Goal: Transaction & Acquisition: Download file/media

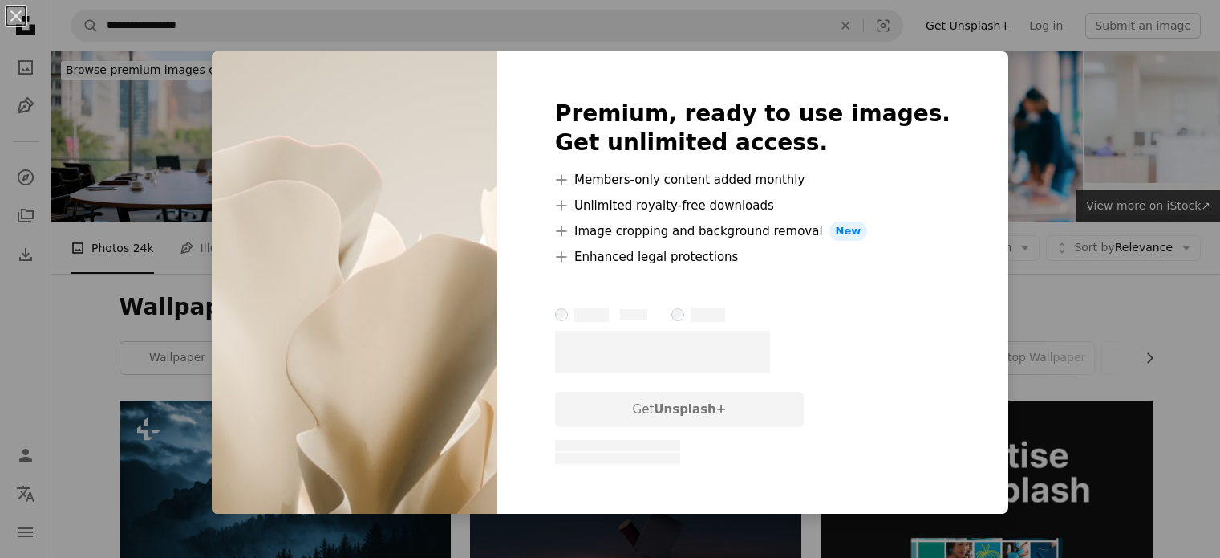
scroll to position [570, 0]
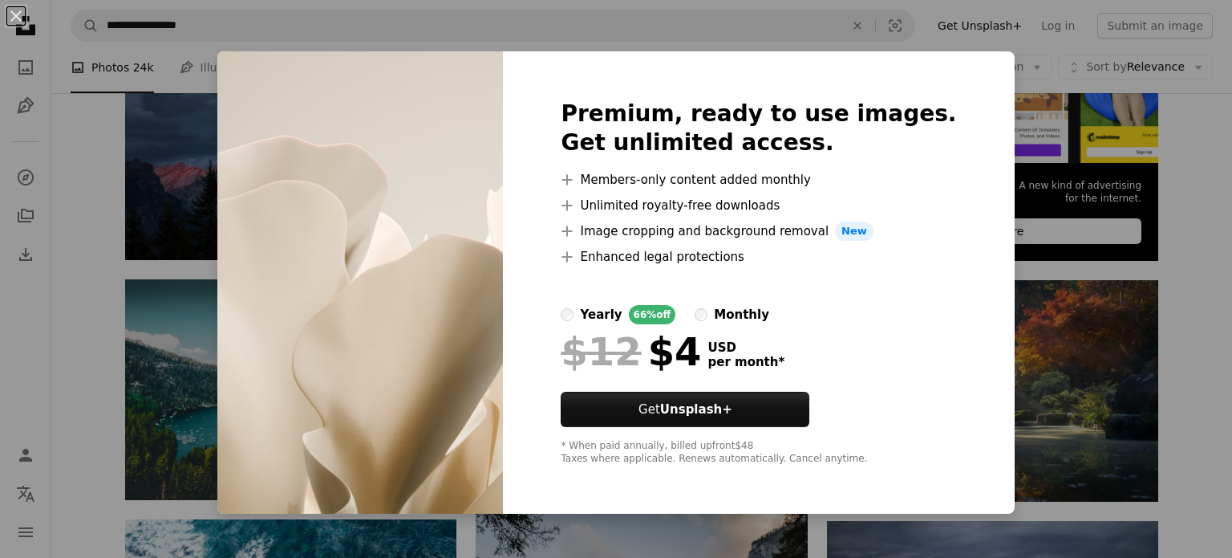
click at [1066, 272] on div "An X shape Premium, ready to use images. Get unlimited access. A plus sign Memb…" at bounding box center [616, 279] width 1232 height 558
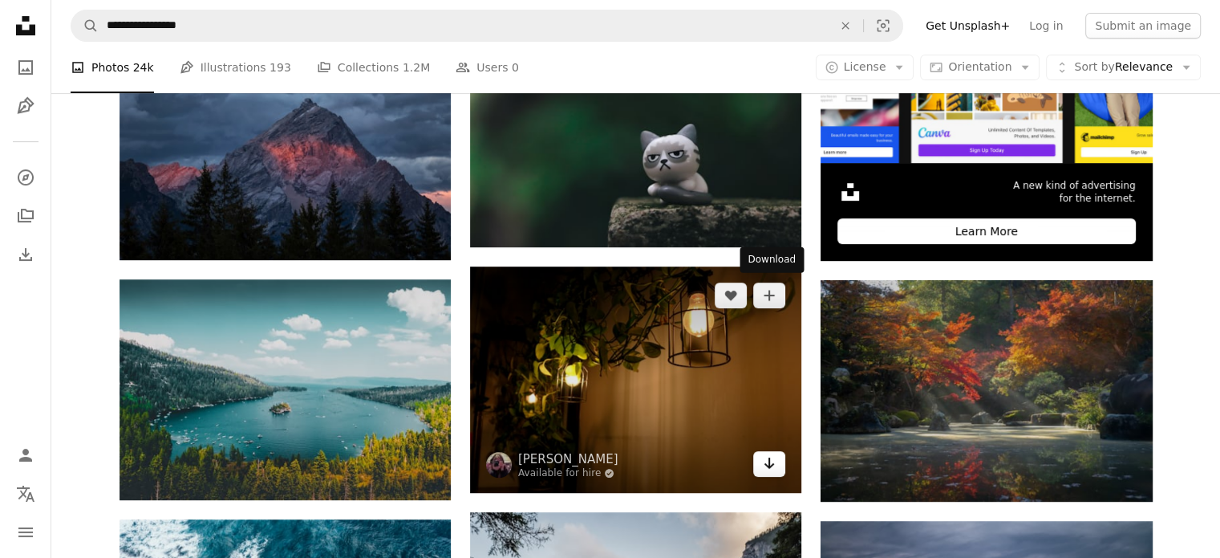
click at [767, 453] on icon "Arrow pointing down" at bounding box center [769, 462] width 13 height 19
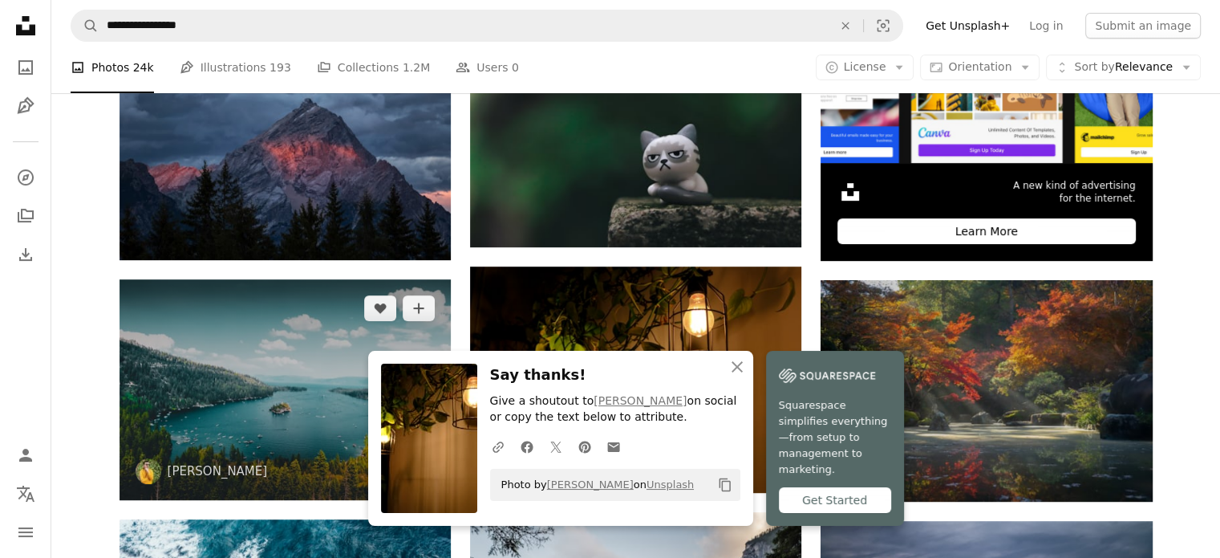
click at [288, 279] on img at bounding box center [285, 389] width 331 height 221
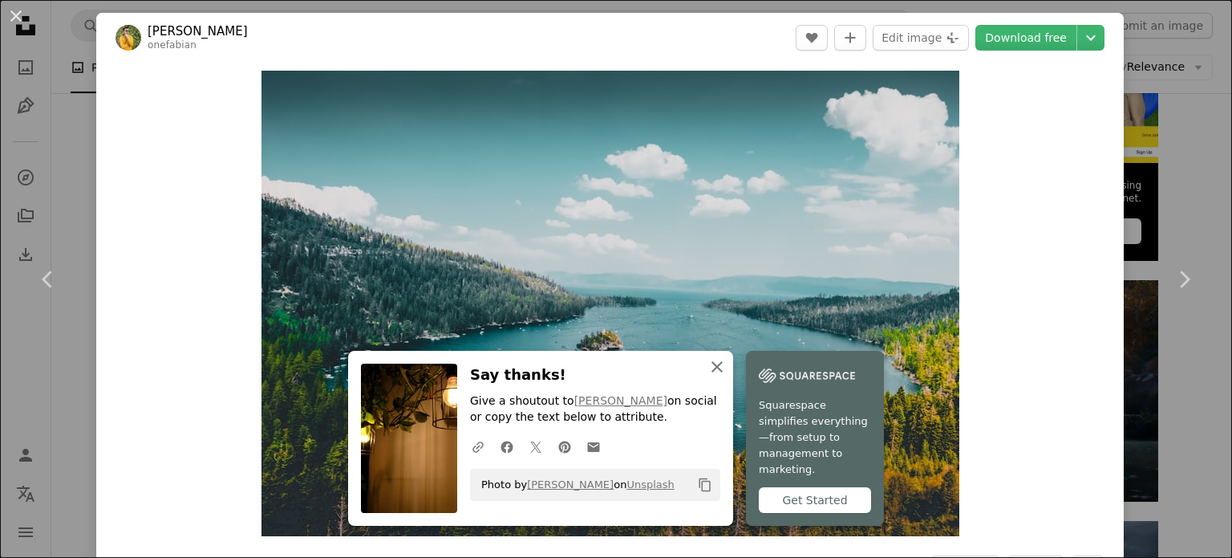
click at [727, 376] on icon "An X shape" at bounding box center [717, 366] width 19 height 19
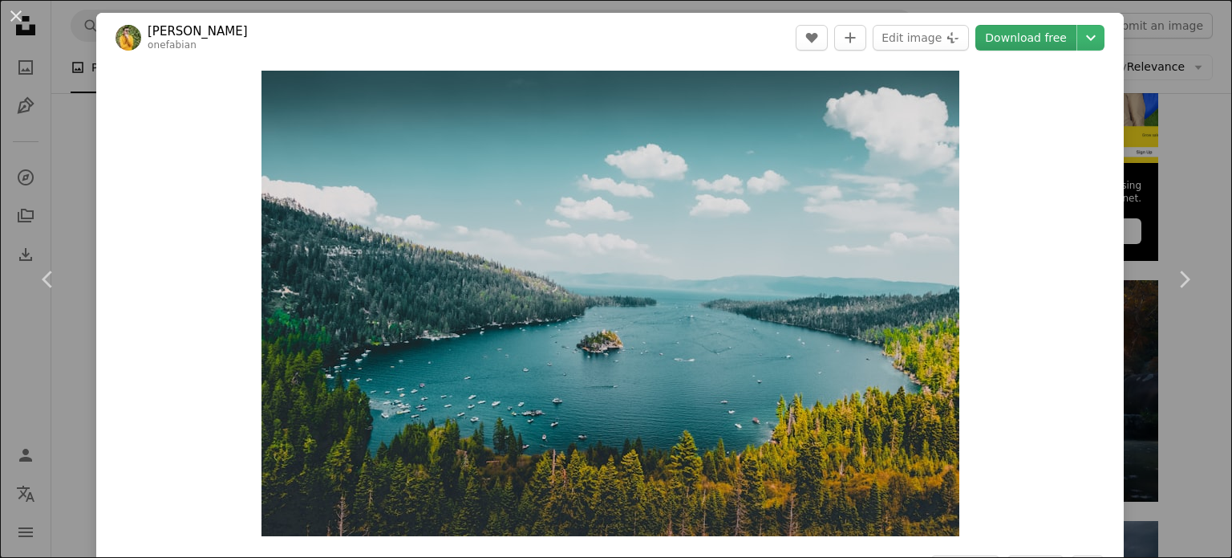
click at [1032, 39] on link "Download free" at bounding box center [1025, 38] width 101 height 26
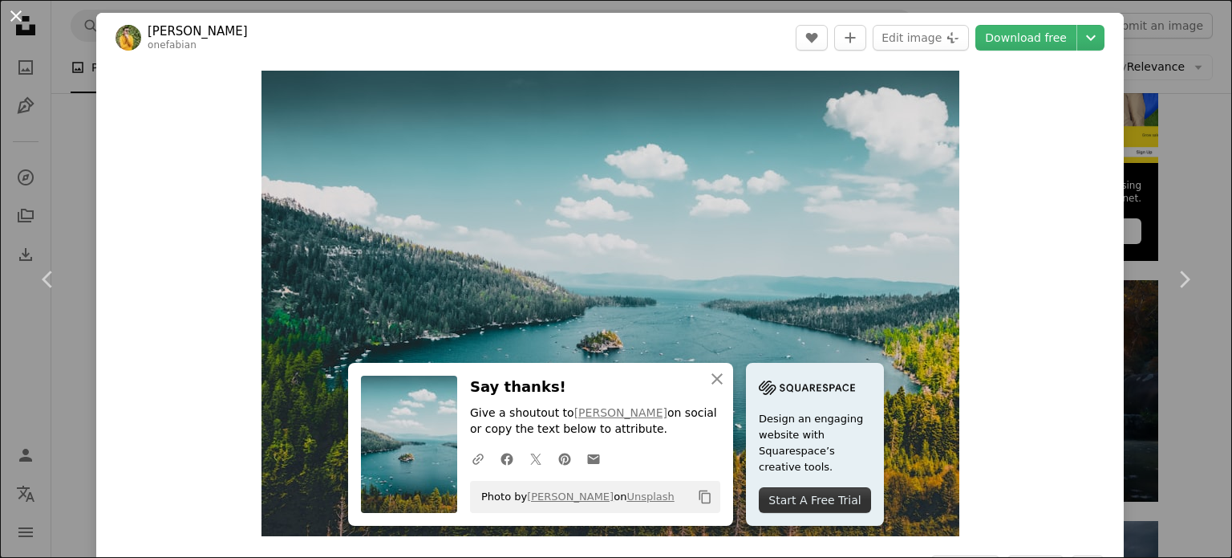
click at [15, 15] on button "An X shape" at bounding box center [15, 15] width 19 height 19
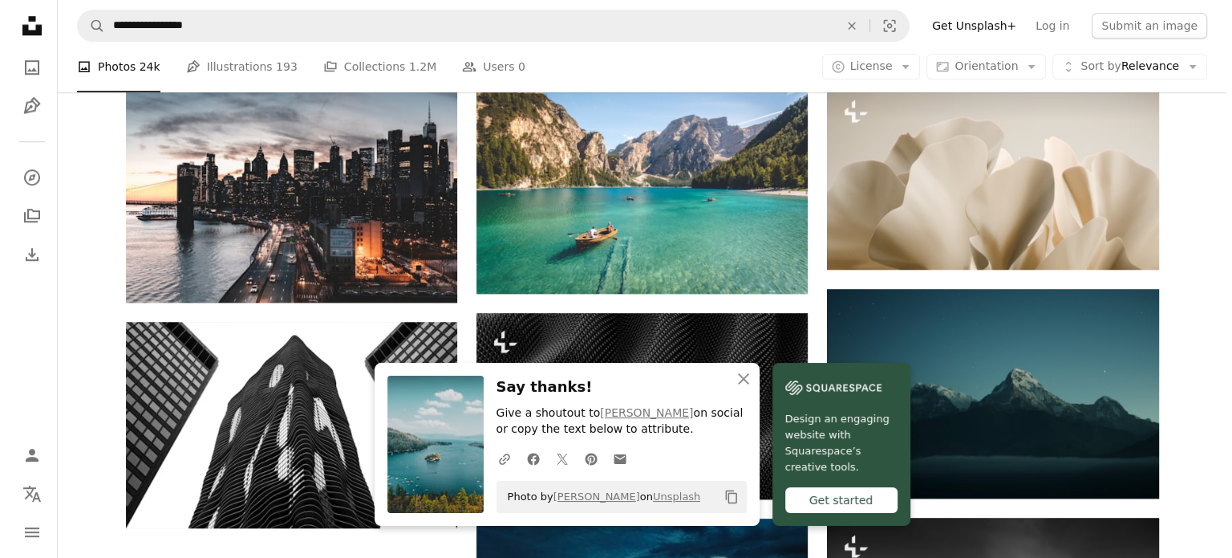
scroll to position [1246, 0]
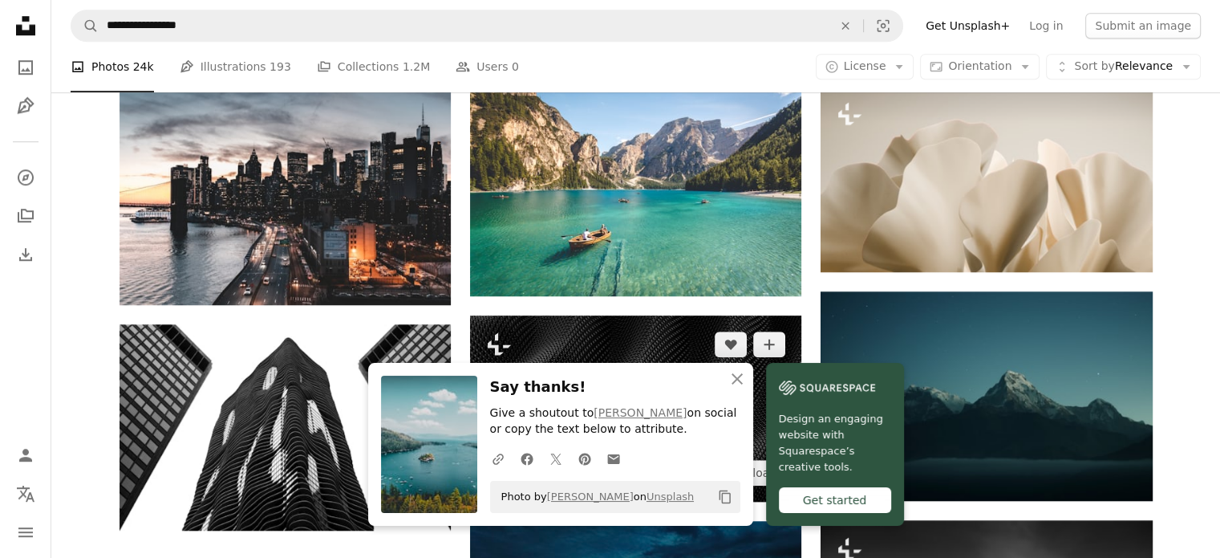
click at [722, 315] on img at bounding box center [635, 408] width 331 height 186
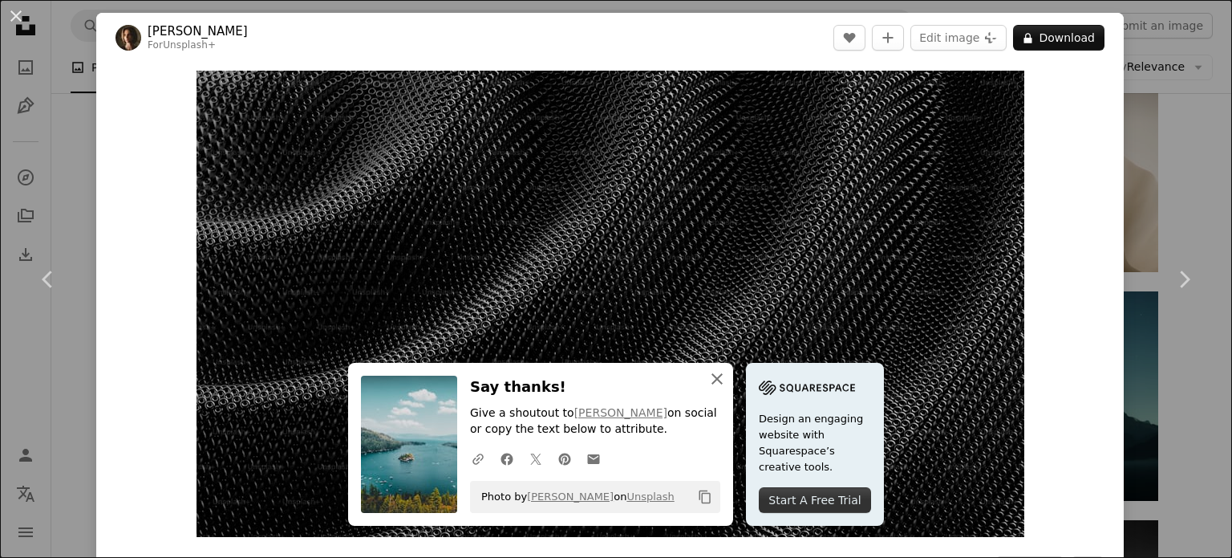
click at [723, 380] on icon "button" at bounding box center [717, 378] width 11 height 11
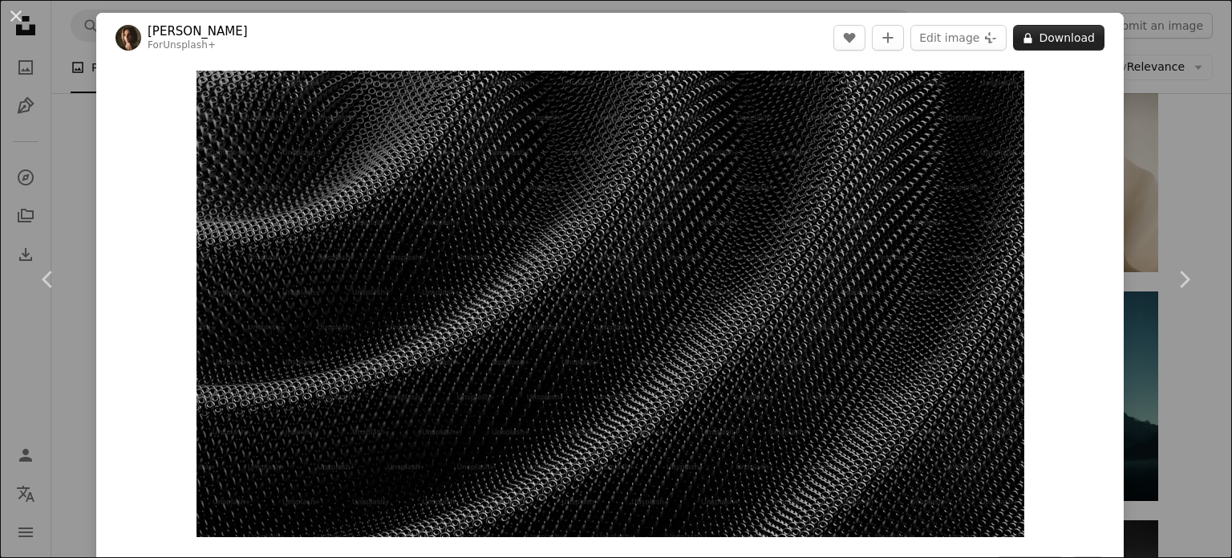
click at [1052, 30] on button "A lock Download" at bounding box center [1058, 38] width 91 height 26
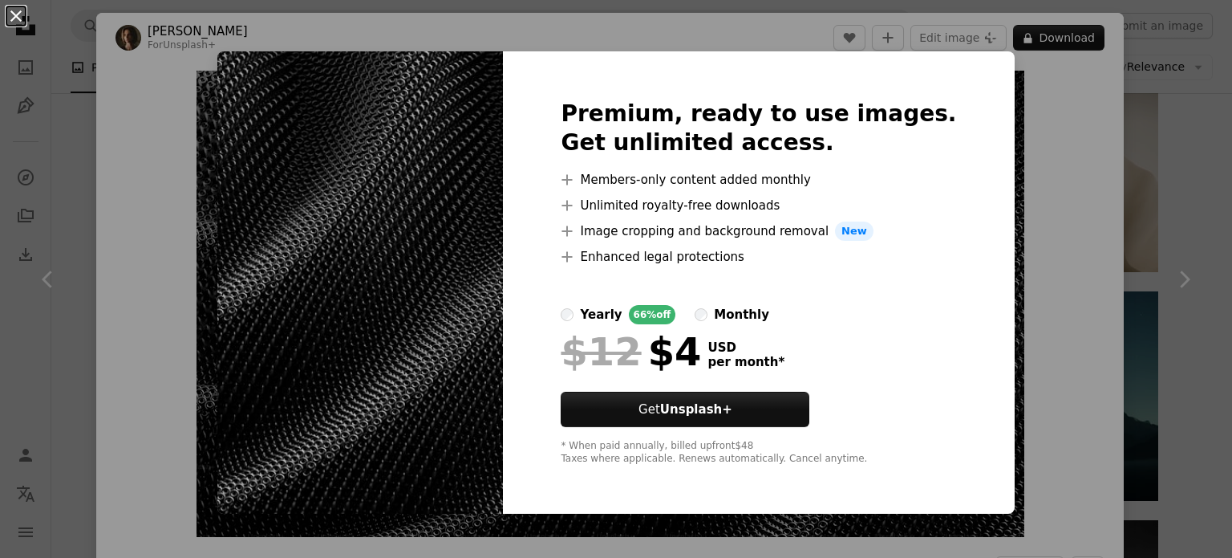
click at [12, 12] on button "An X shape" at bounding box center [15, 15] width 19 height 19
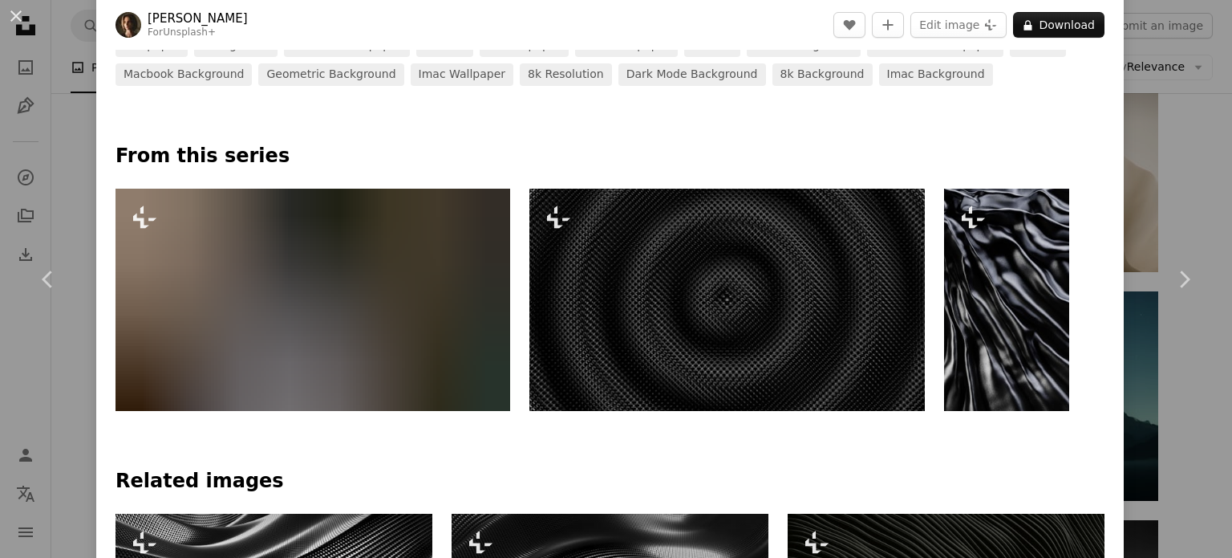
scroll to position [610, 0]
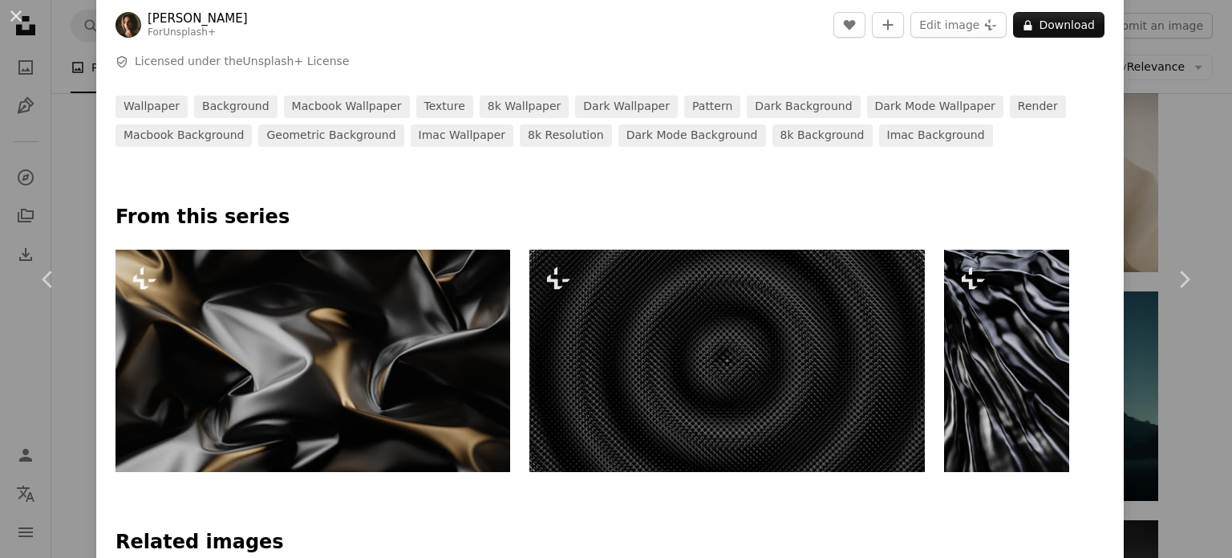
click at [389, 364] on img at bounding box center [313, 360] width 395 height 222
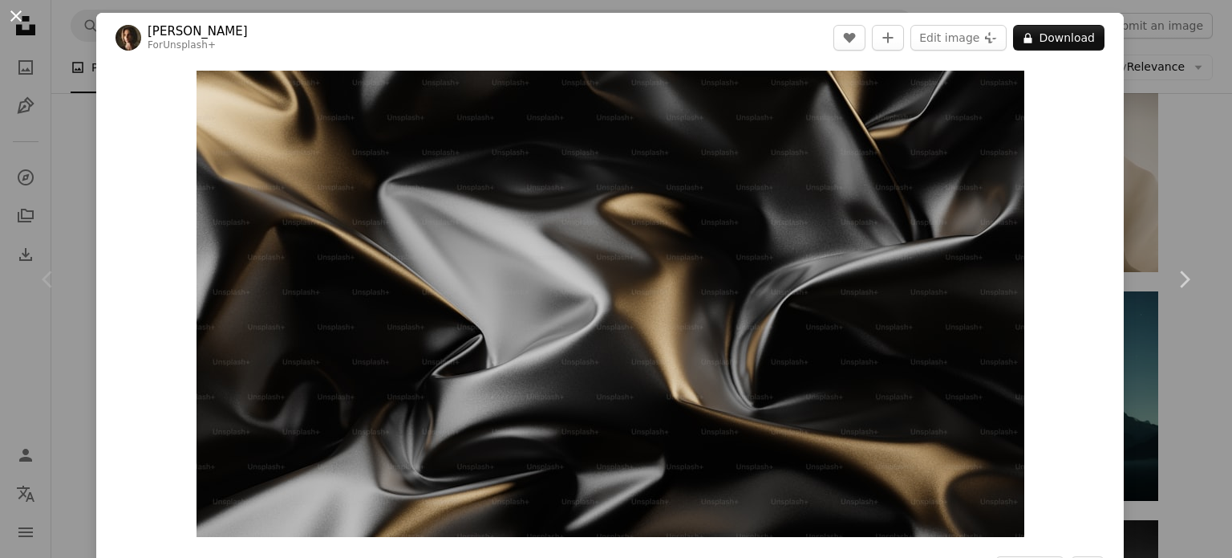
click at [14, 9] on button "An X shape" at bounding box center [15, 15] width 19 height 19
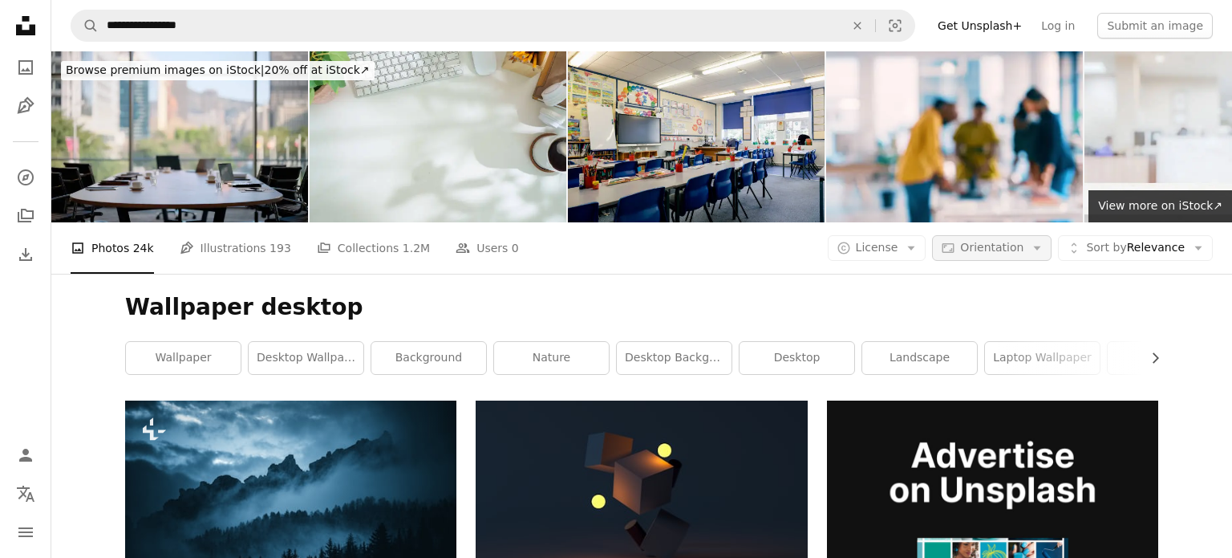
scroll to position [1246, 0]
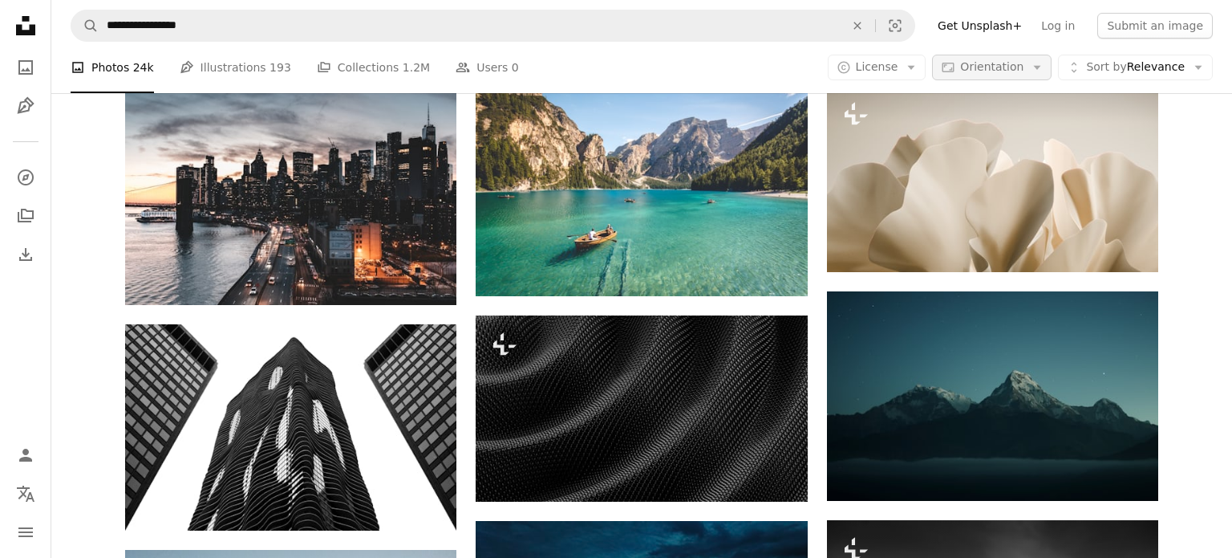
click at [1023, 61] on button "Aspect ratio Orientation Arrow down" at bounding box center [992, 68] width 120 height 26
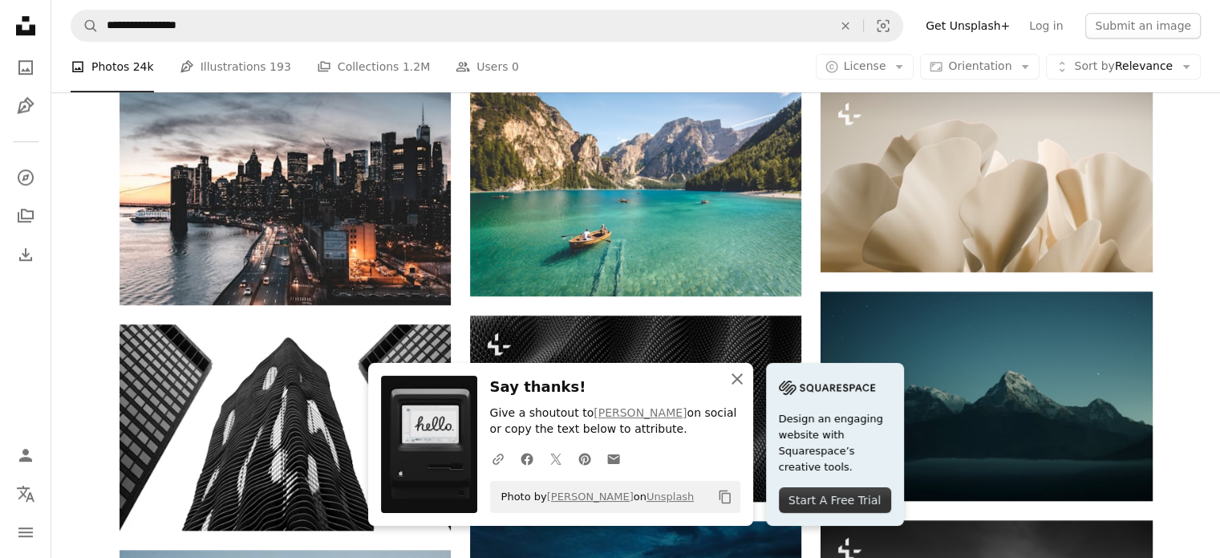
click at [747, 380] on icon "An X shape" at bounding box center [737, 378] width 19 height 19
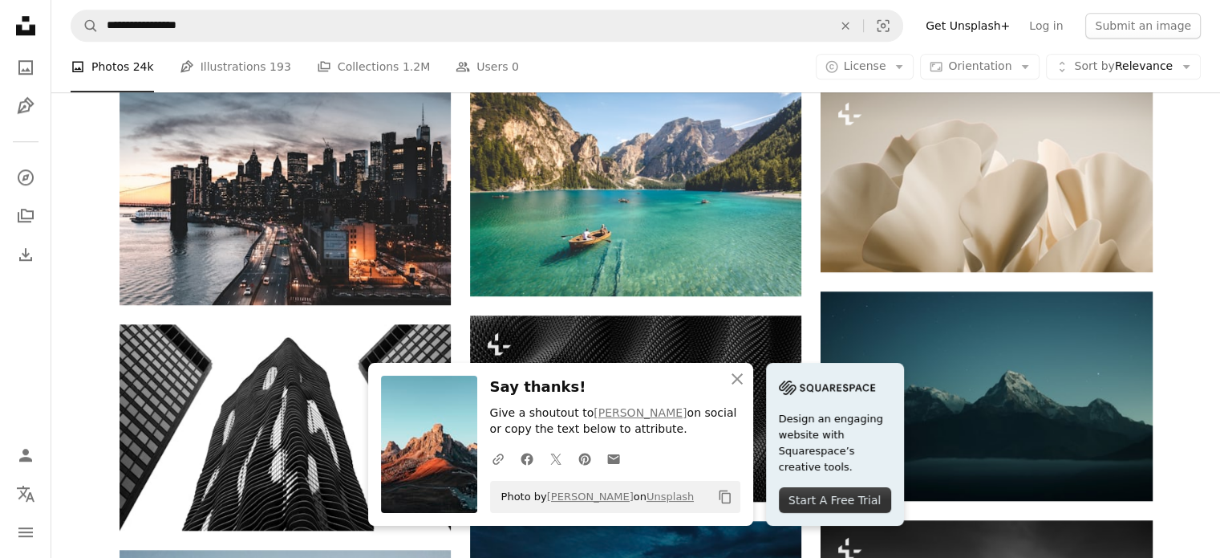
scroll to position [2147, 0]
click at [747, 371] on icon "An X shape" at bounding box center [737, 378] width 19 height 19
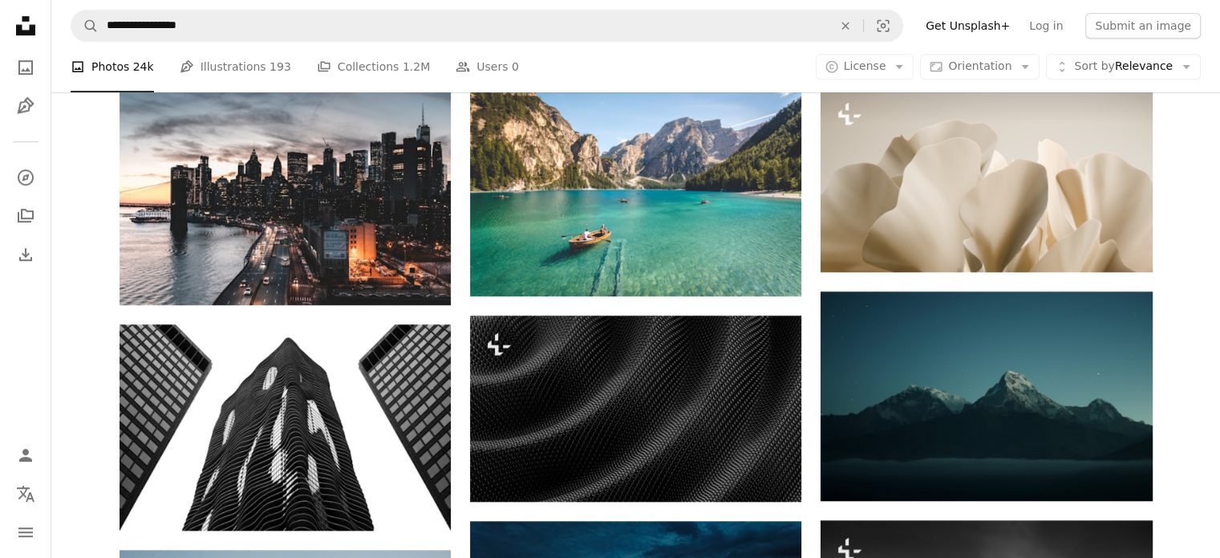
scroll to position [2871, 0]
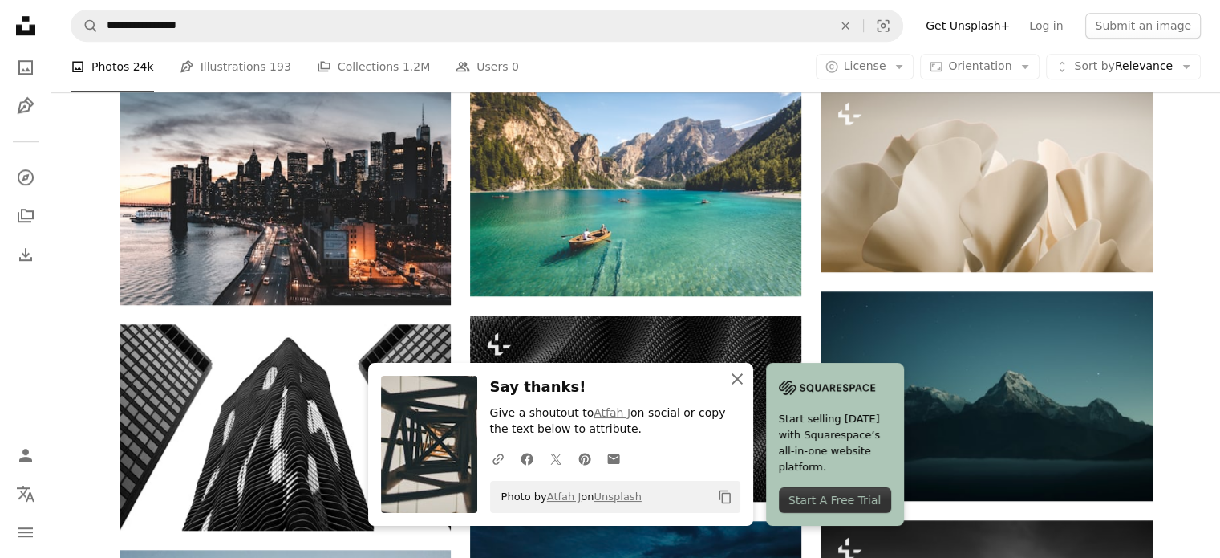
click at [747, 372] on icon "An X shape" at bounding box center [737, 378] width 19 height 19
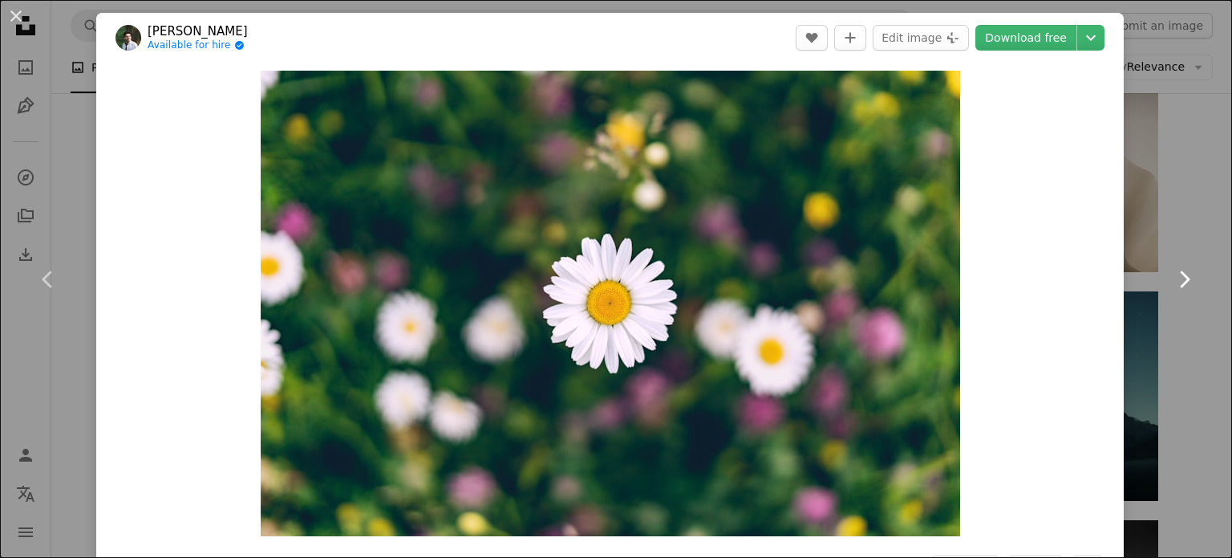
click at [1149, 218] on link "Chevron right" at bounding box center [1184, 279] width 96 height 154
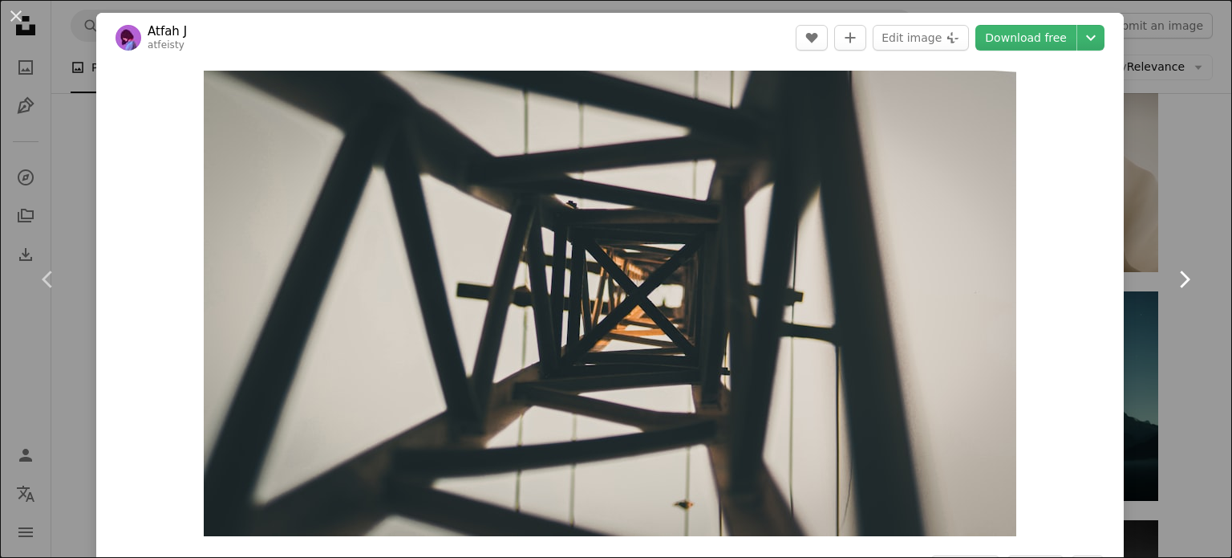
click at [1151, 215] on link "Chevron right" at bounding box center [1184, 279] width 96 height 154
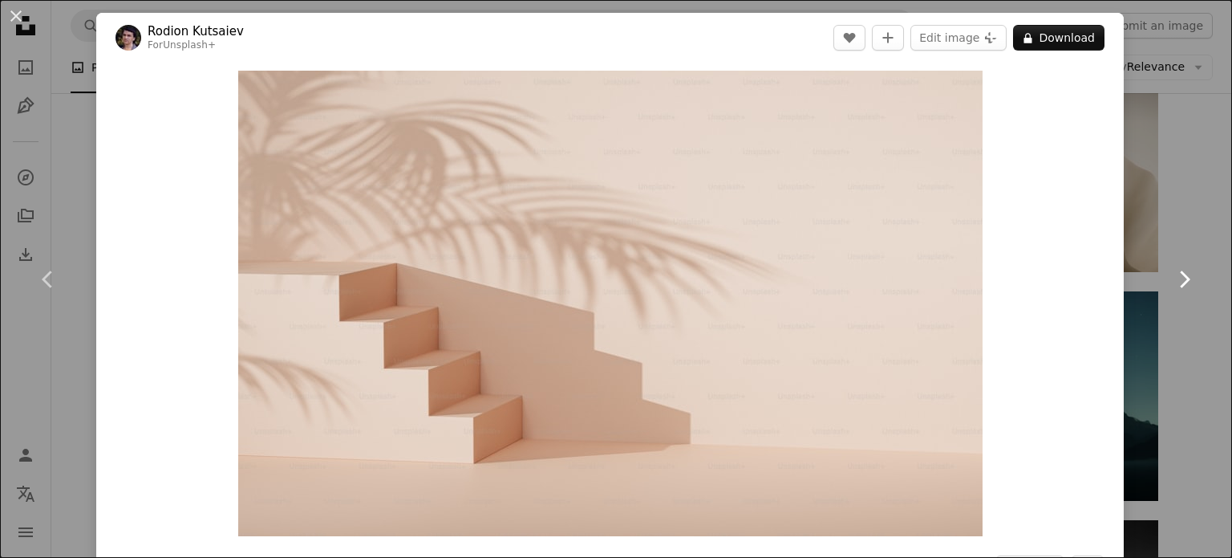
click at [1151, 215] on link "Chevron right" at bounding box center [1184, 279] width 96 height 154
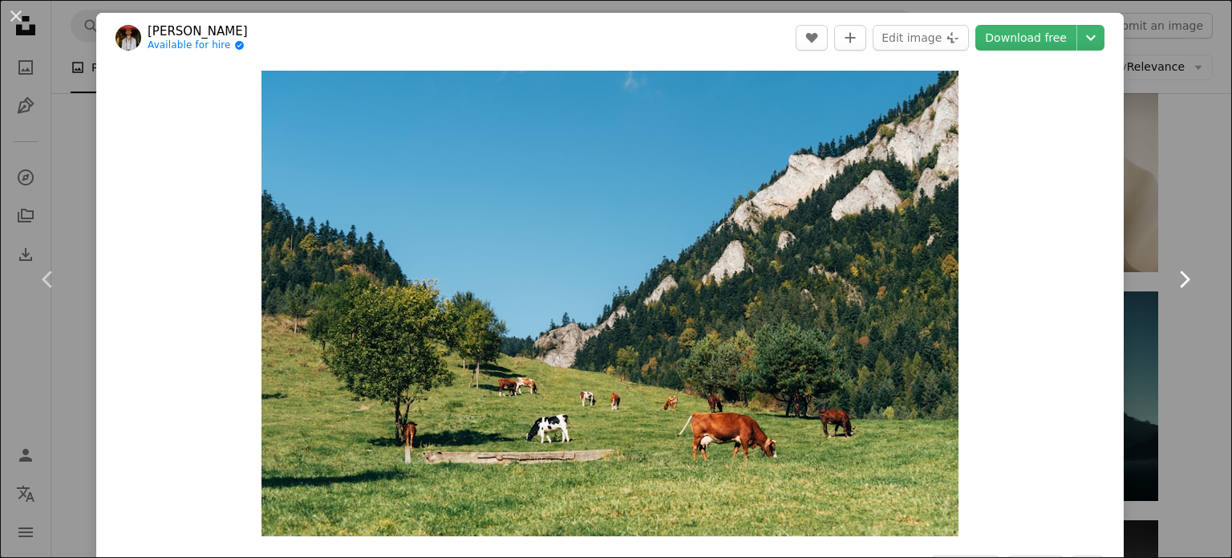
click at [1151, 214] on link "Chevron right" at bounding box center [1184, 279] width 96 height 154
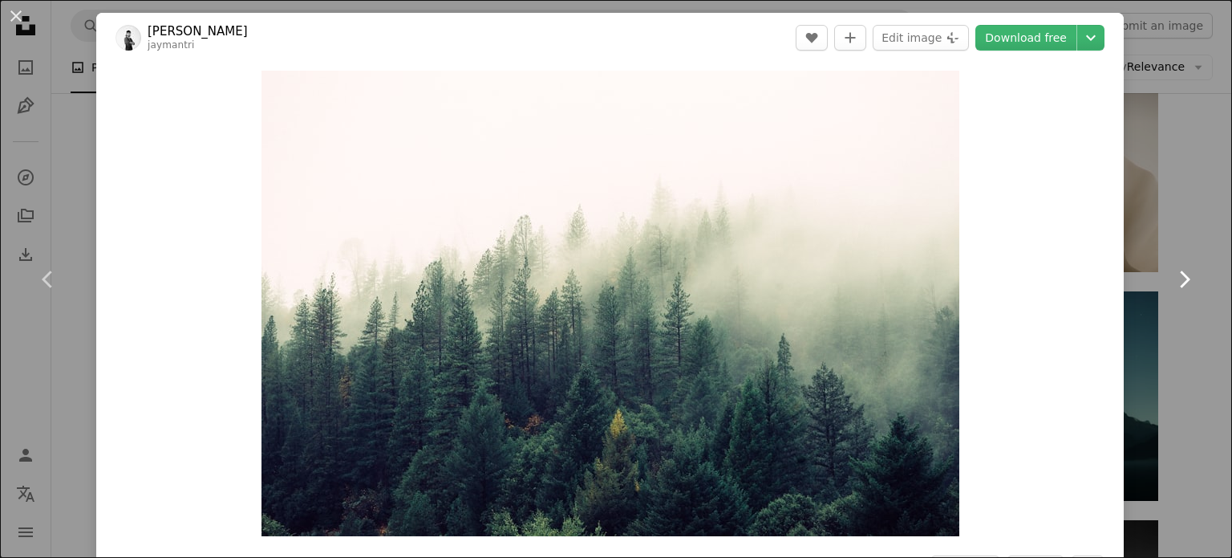
click at [1151, 214] on link "Chevron right" at bounding box center [1184, 279] width 96 height 154
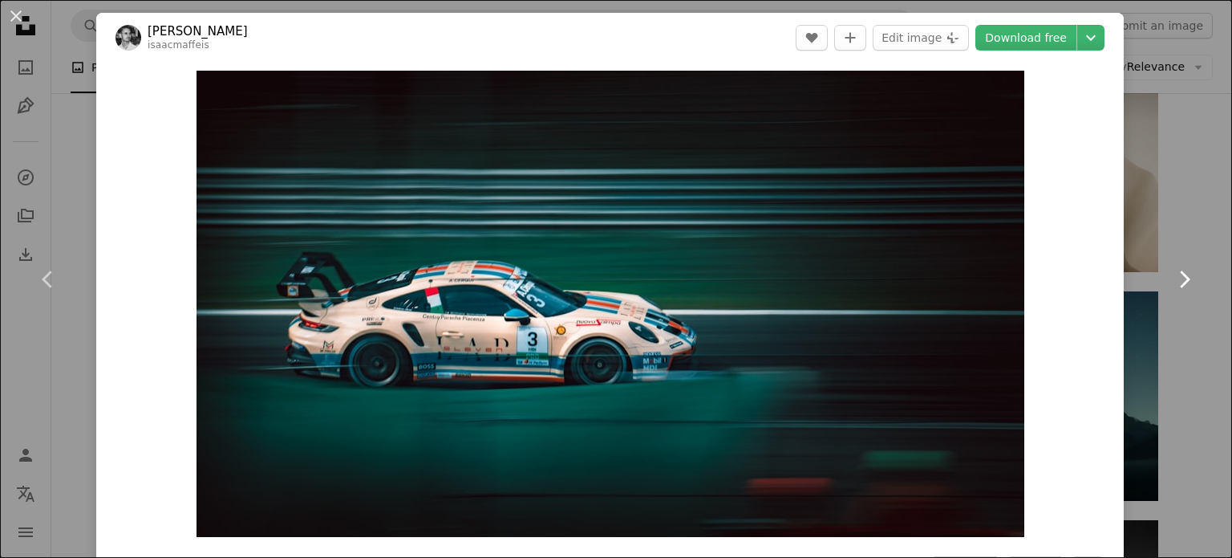
click at [1151, 214] on link "Chevron right" at bounding box center [1184, 279] width 96 height 154
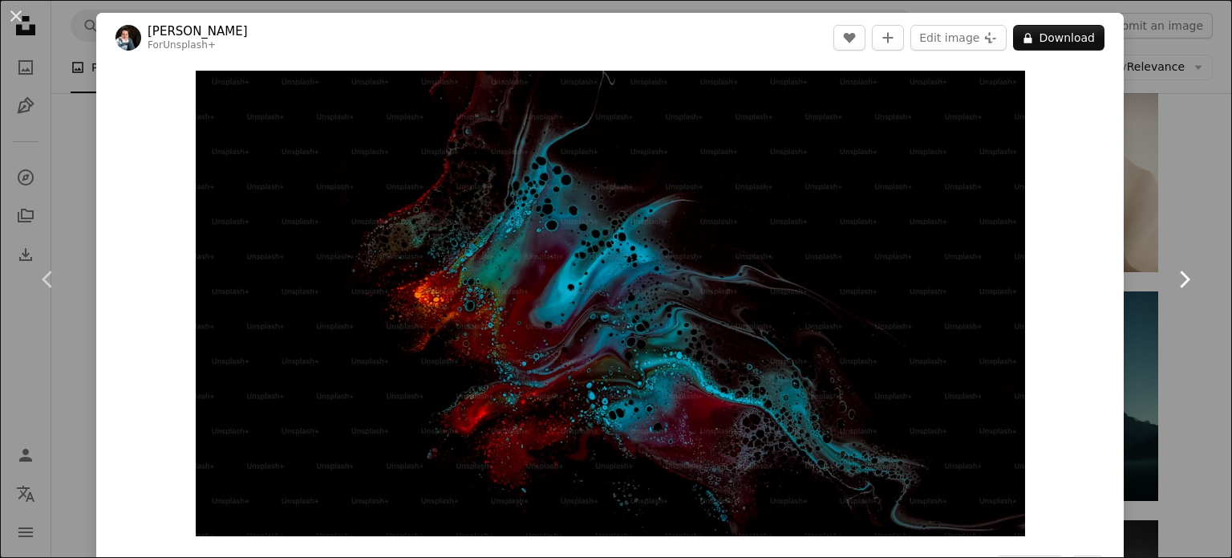
click at [1151, 214] on link "Chevron right" at bounding box center [1184, 279] width 96 height 154
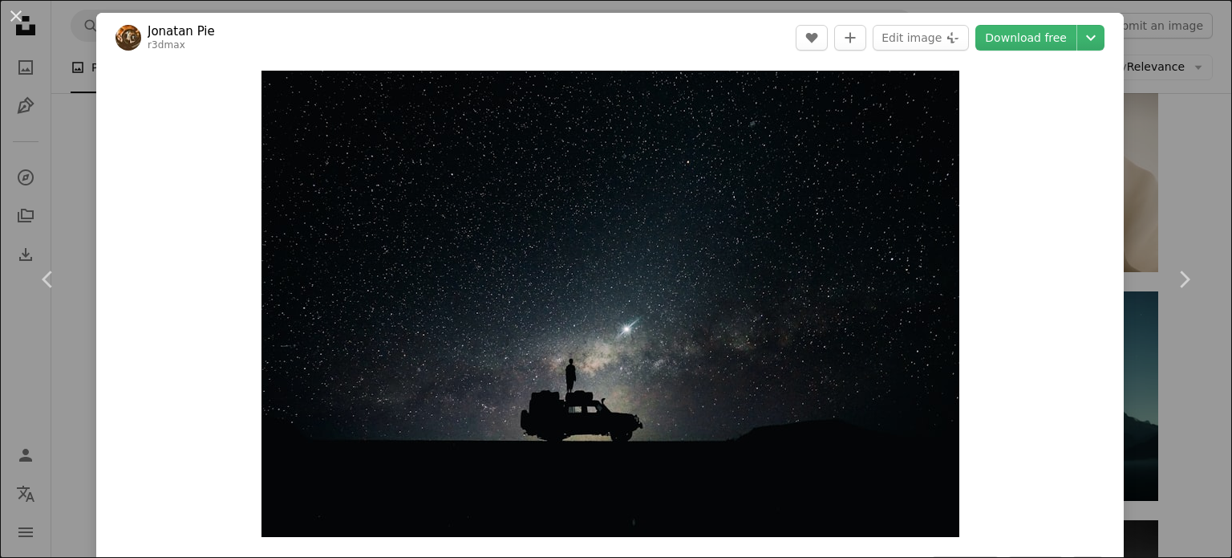
click at [1010, 383] on div "Zoom in" at bounding box center [610, 304] width 1028 height 482
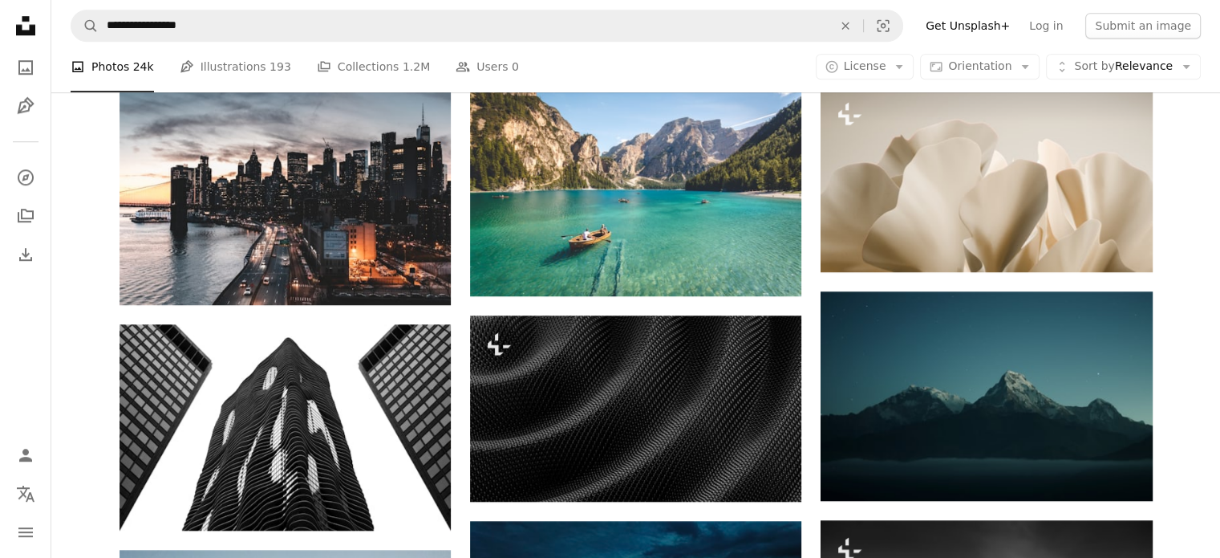
scroll to position [4239, 0]
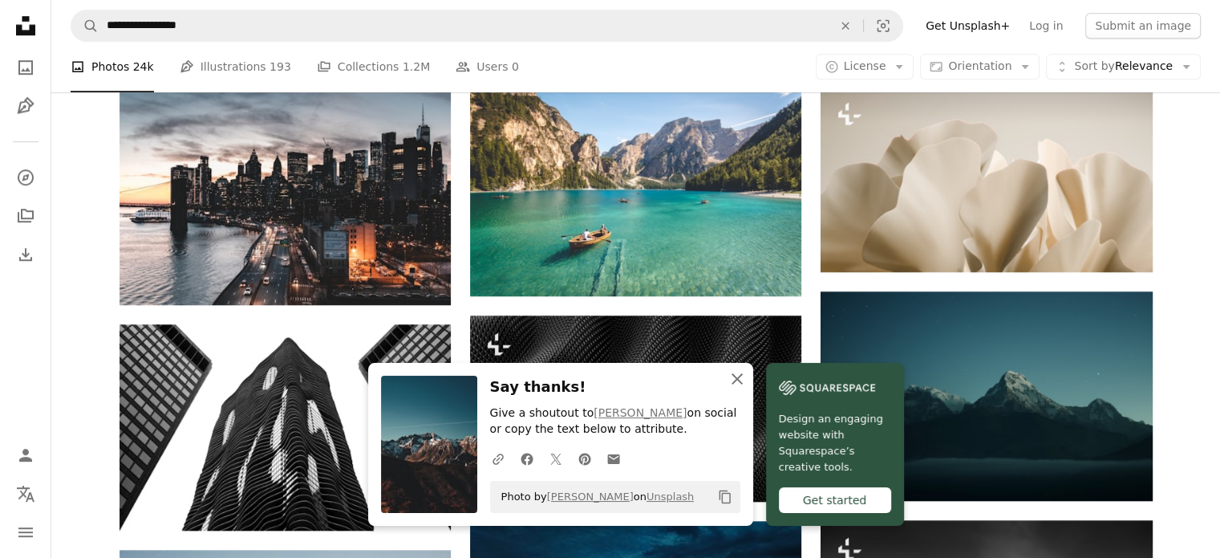
click at [747, 375] on icon "An X shape" at bounding box center [737, 378] width 19 height 19
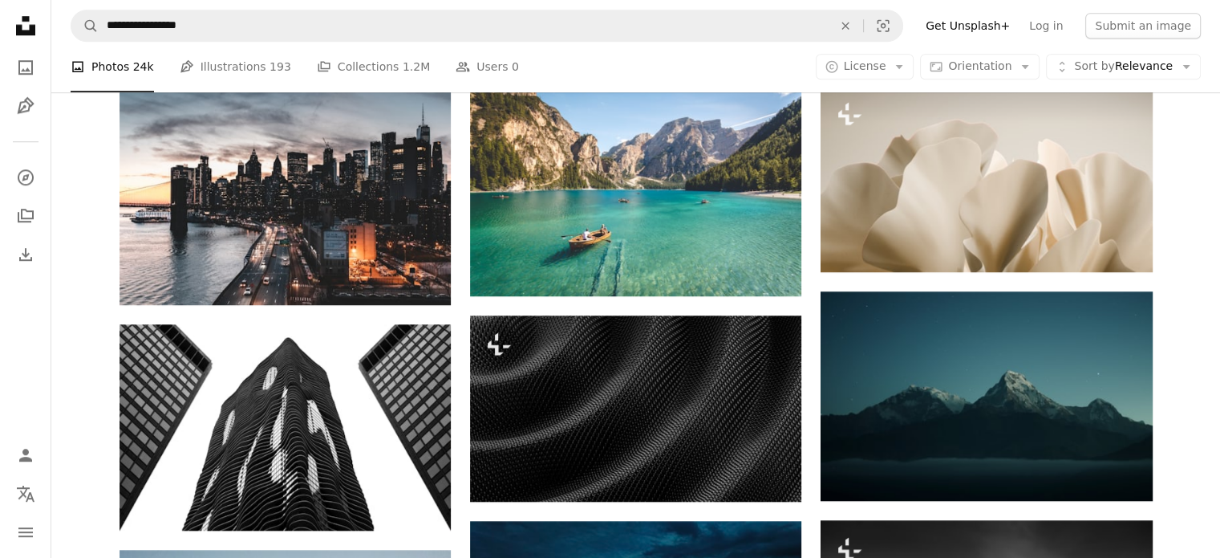
scroll to position [4627, 0]
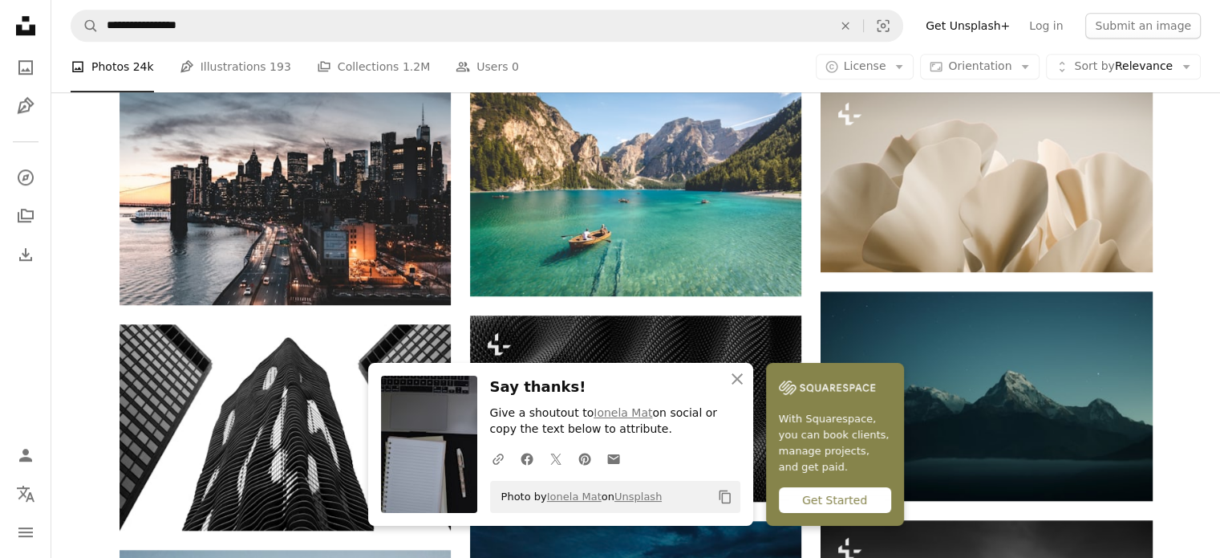
scroll to position [4954, 0]
click at [747, 372] on icon "An X shape" at bounding box center [737, 378] width 19 height 19
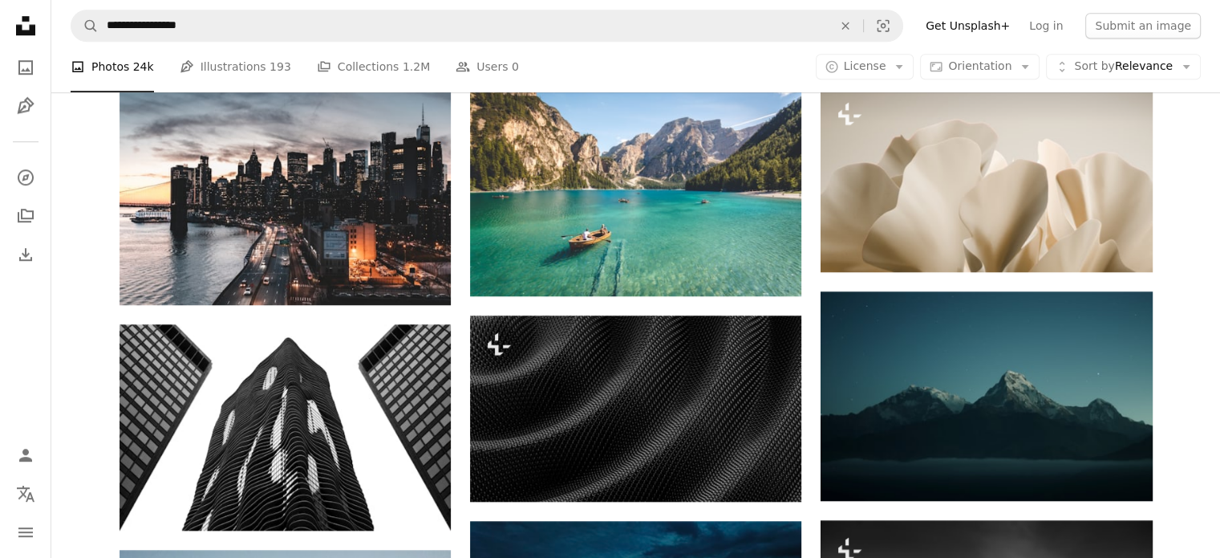
scroll to position [5310, 0]
